Goal: Task Accomplishment & Management: Manage account settings

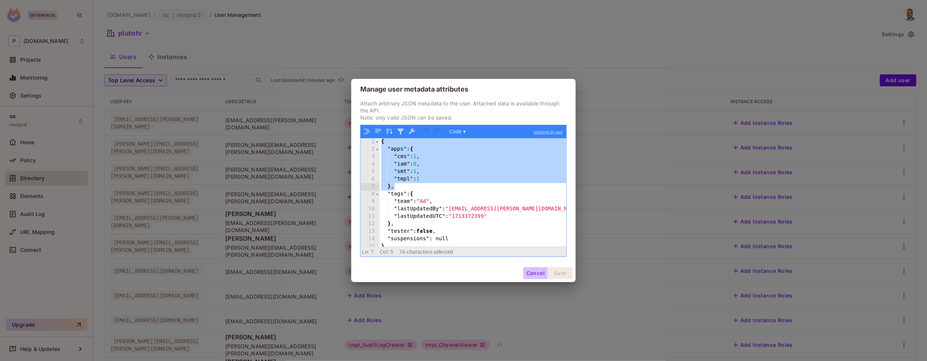
click at [531, 275] on button "Cancel" at bounding box center [535, 274] width 24 height 12
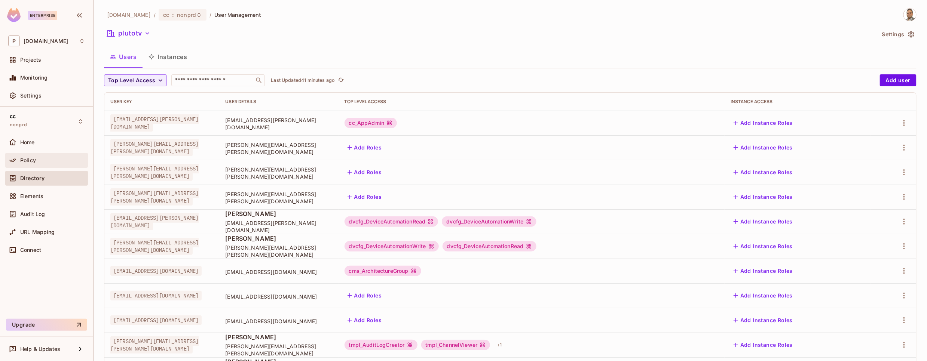
click at [30, 163] on span "Policy" at bounding box center [28, 161] width 16 height 6
click at [904, 149] on icon "button" at bounding box center [904, 148] width 1 height 6
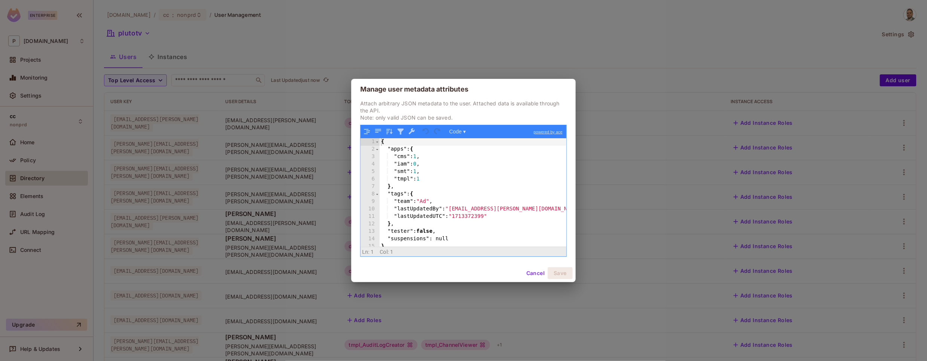
click at [412, 282] on div "Cancel Save" at bounding box center [463, 274] width 225 height 18
click at [384, 197] on div "{ "apps" : { "cms" : 1 , "iam" : 0 , "smt" : 1 , "tmpl" : 1 } , "tags" : { "tea…" at bounding box center [473, 199] width 187 height 123
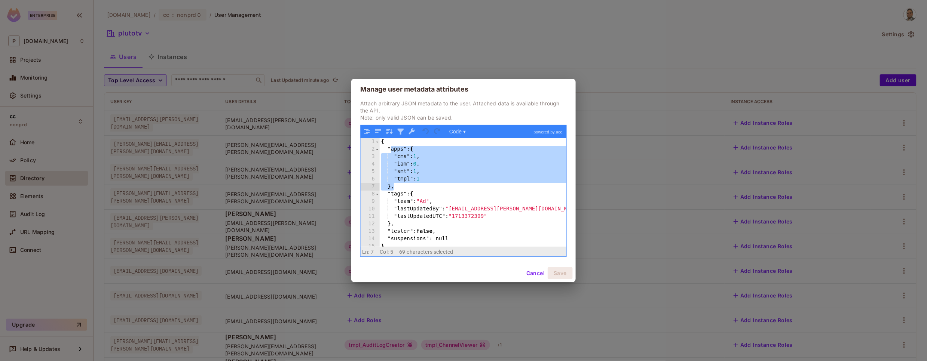
drag, startPoint x: 390, startPoint y: 151, endPoint x: 418, endPoint y: 187, distance: 45.8
click at [418, 187] on div "{ "apps" : { "cms" : 1 , "iam" : 0 , "smt" : 1 , "tmpl" : 1 } , "tags" : { "tea…" at bounding box center [473, 199] width 187 height 123
click at [398, 159] on div "{ "apps" : { "cms" : 1 , "iam" : 0 , "smt" : 1 , "tmpl" : 1 } , "tags" : { "tea…" at bounding box center [473, 199] width 187 height 123
drag, startPoint x: 389, startPoint y: 150, endPoint x: 407, endPoint y: 187, distance: 41.0
click at [407, 187] on div "{ "apps" : { "cms" : 1 , "iam" : 0 , "smt" : 1 , "tmpl" : 1 } , "tags" : { "tea…" at bounding box center [473, 199] width 187 height 123
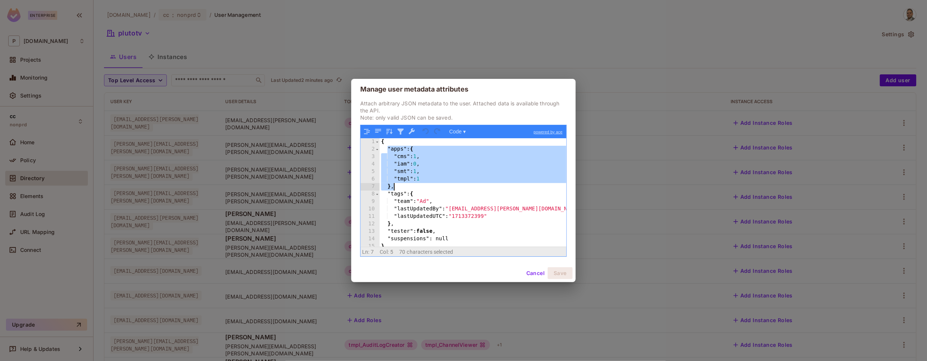
click at [407, 187] on div "{ "apps" : { "cms" : 1 , "iam" : 0 , "smt" : 1 , "tmpl" : 1 } , "tags" : { "tea…" at bounding box center [473, 199] width 187 height 123
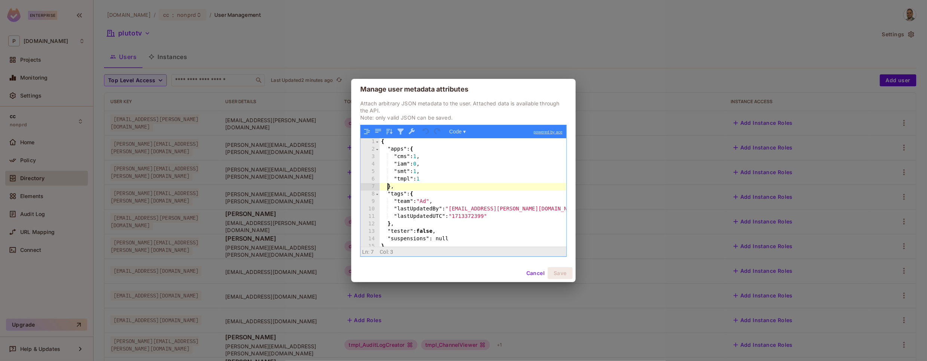
click at [387, 186] on div "{ "apps" : { "cms" : 1 , "iam" : 0 , "smt" : 1 , "tmpl" : 1 } , "tags" : { "tea…" at bounding box center [473, 199] width 187 height 123
click at [532, 276] on button "Cancel" at bounding box center [535, 274] width 24 height 12
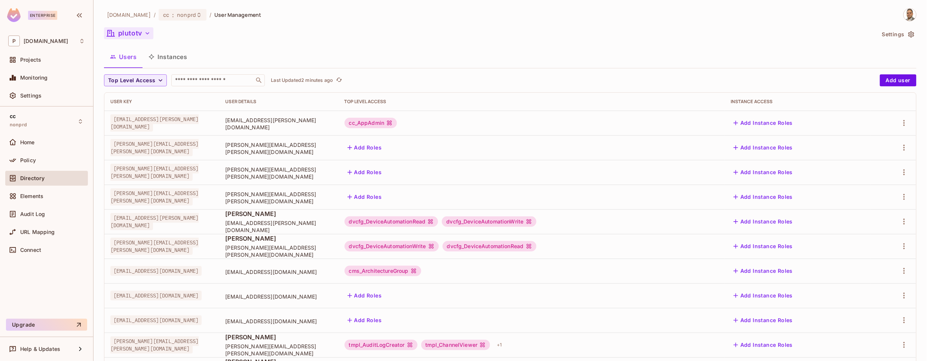
click at [148, 34] on icon "button" at bounding box center [148, 33] width 4 height 2
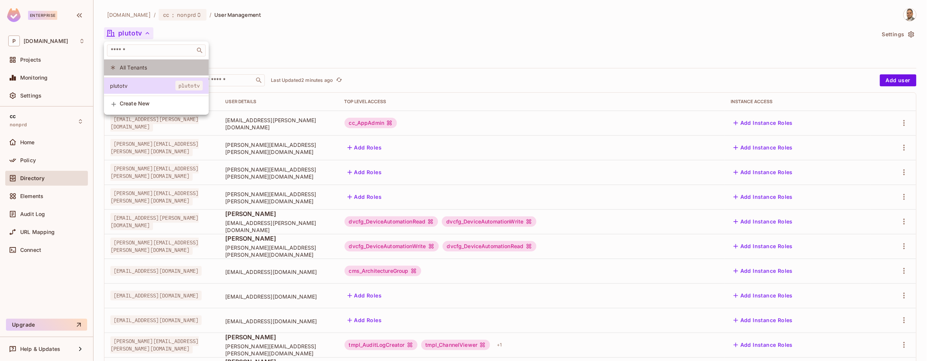
click at [137, 68] on span "All Tenants" at bounding box center [161, 67] width 83 height 7
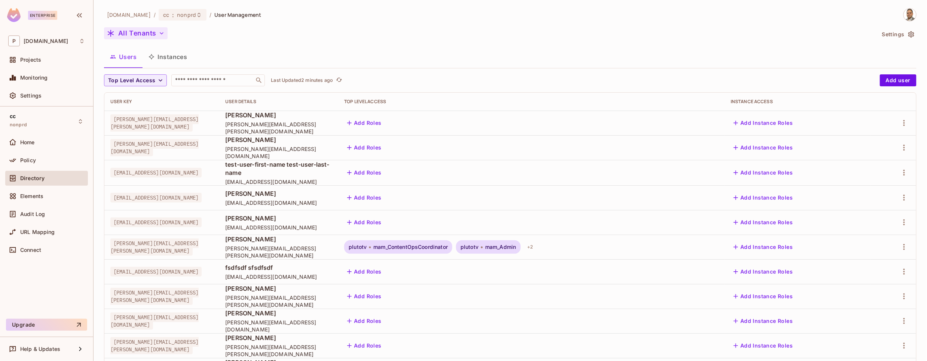
click at [161, 33] on icon "button" at bounding box center [162, 33] width 4 height 2
click at [257, 46] on div at bounding box center [463, 180] width 927 height 361
click at [160, 32] on icon "button" at bounding box center [161, 33] width 7 height 7
click at [239, 46] on div at bounding box center [463, 180] width 927 height 361
click at [177, 16] on span "nonprd" at bounding box center [186, 14] width 19 height 7
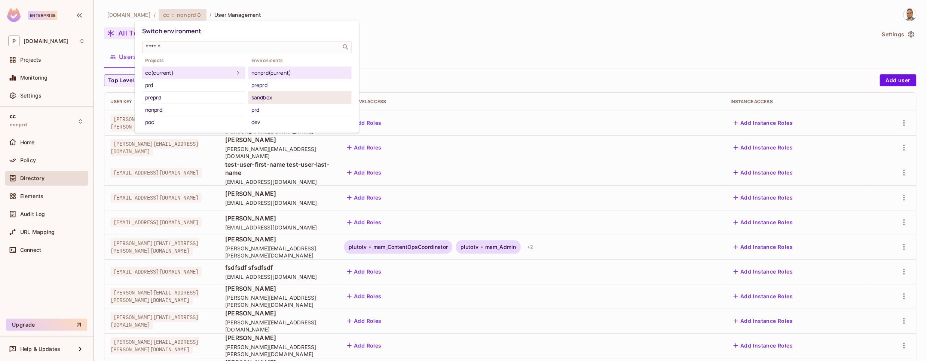
click at [260, 97] on div "sandbox" at bounding box center [299, 97] width 97 height 9
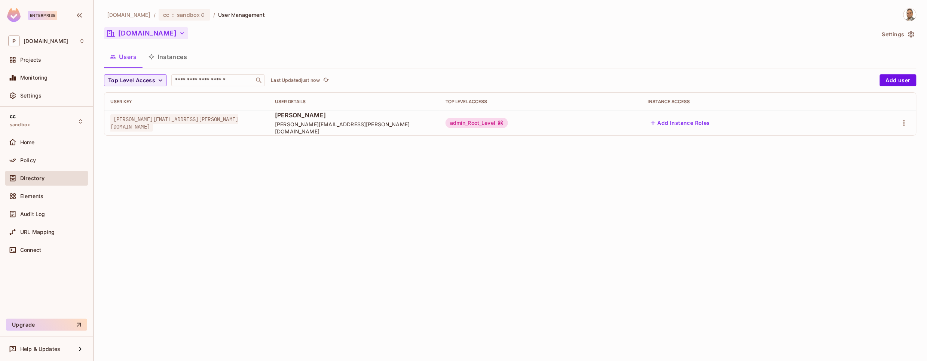
click at [178, 33] on icon "button" at bounding box center [181, 33] width 7 height 7
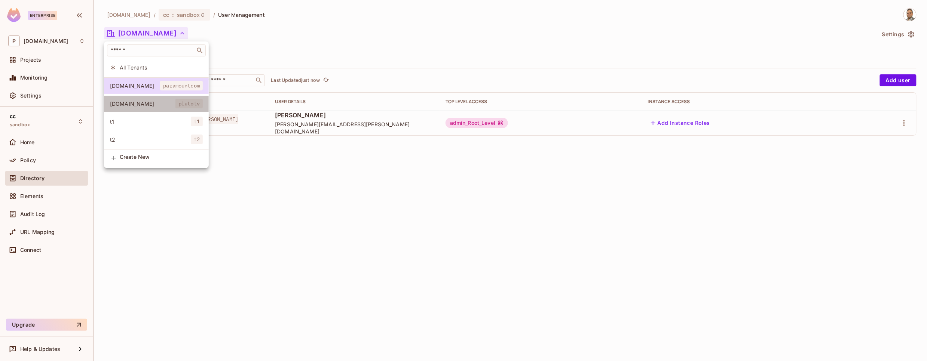
click at [130, 103] on span "[DOMAIN_NAME]" at bounding box center [142, 103] width 65 height 7
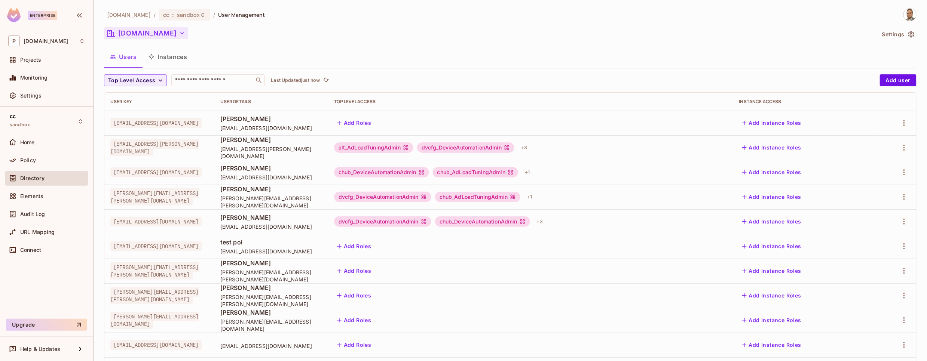
click at [133, 30] on button "[DOMAIN_NAME]" at bounding box center [146, 33] width 84 height 12
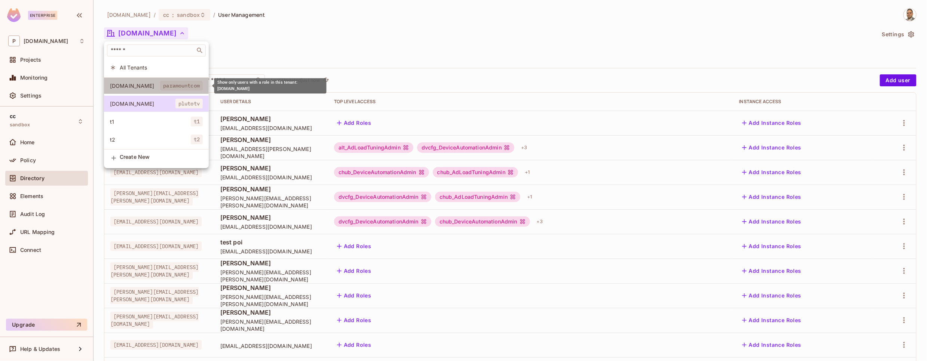
click at [143, 87] on span "[DOMAIN_NAME]" at bounding box center [135, 85] width 50 height 7
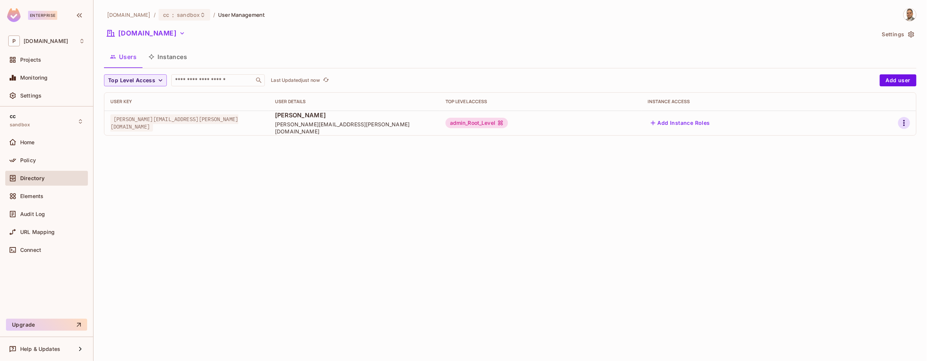
click at [906, 123] on icon "button" at bounding box center [904, 123] width 9 height 9
click at [860, 158] on div "Edit Attributes" at bounding box center [878, 156] width 37 height 7
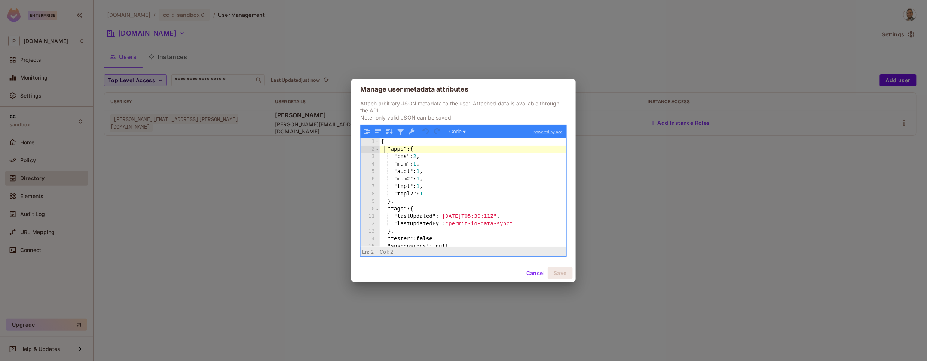
click at [386, 149] on div "{ "apps" : { "cms" : 2 , "mam" : 1 , "audl" : 1 , "mam2" : 1 , "tmpl" : 1 , "tm…" at bounding box center [473, 199] width 187 height 123
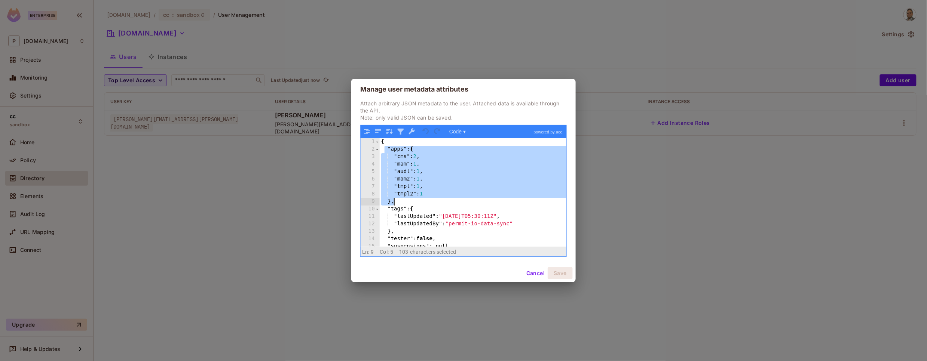
drag, startPoint x: 385, startPoint y: 149, endPoint x: 445, endPoint y: 200, distance: 78.3
click at [445, 200] on div "{ "apps" : { "cms" : 2 , "mam" : 1 , "audl" : 1 , "mam2" : 1 , "tmpl" : 1 , "tm…" at bounding box center [473, 199] width 187 height 123
click at [387, 177] on div "{ "apps" : { "cms" : 2 , "mam" : 1 , "audl" : 1 , "mam2" : 1 , "tmpl" : 1 , "tm…" at bounding box center [473, 199] width 187 height 123
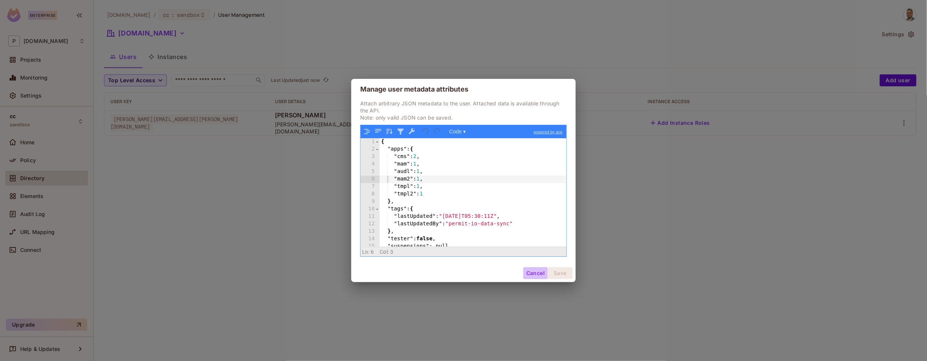
click at [542, 273] on button "Cancel" at bounding box center [535, 274] width 24 height 12
